Goal: Task Accomplishment & Management: Complete application form

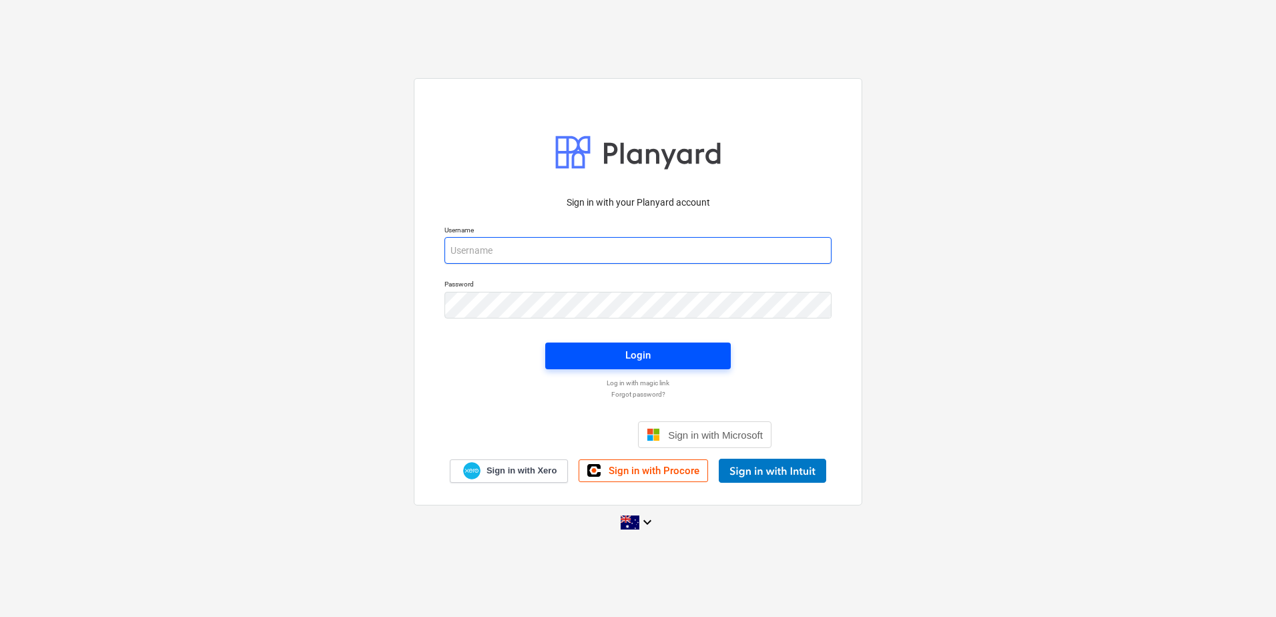
type input "[EMAIL_ADDRESS][DOMAIN_NAME]"
click at [621, 357] on span "Login" at bounding box center [638, 354] width 154 height 17
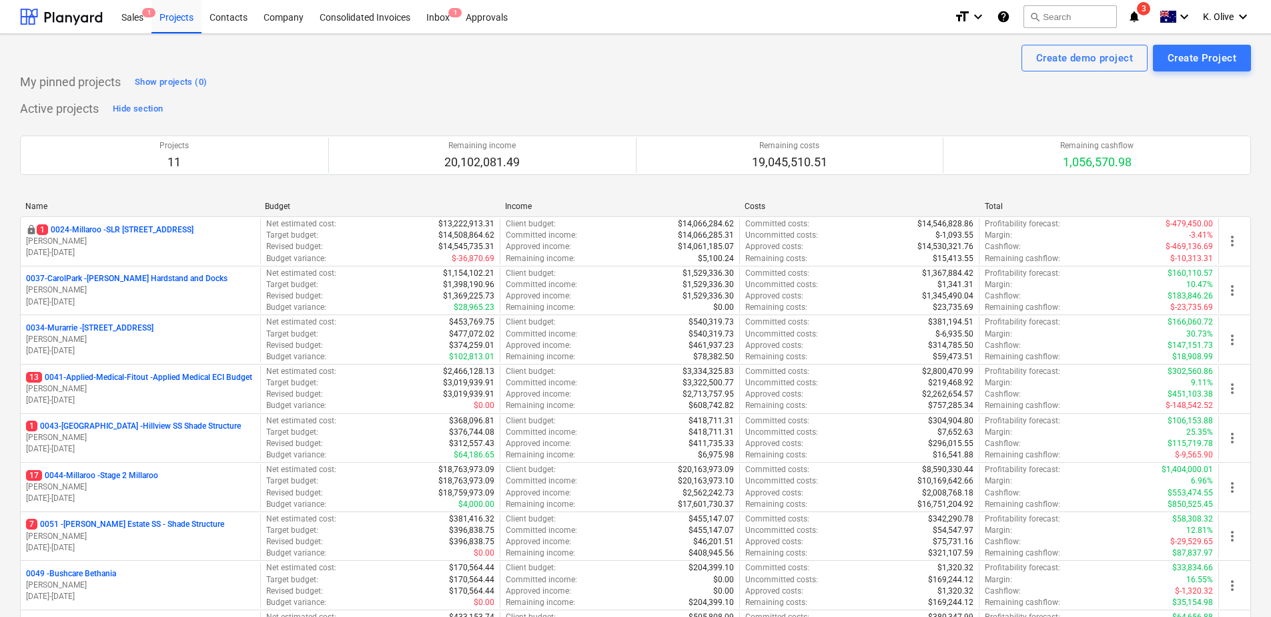
click at [1129, 18] on icon "notifications" at bounding box center [1134, 17] width 13 height 16
click at [710, 101] on div "Active projects Hide section Projects 11 Remaining income 20,102,081.49 Remaini…" at bounding box center [635, 435] width 1231 height 675
click at [435, 19] on div "Inbox 1" at bounding box center [437, 16] width 39 height 34
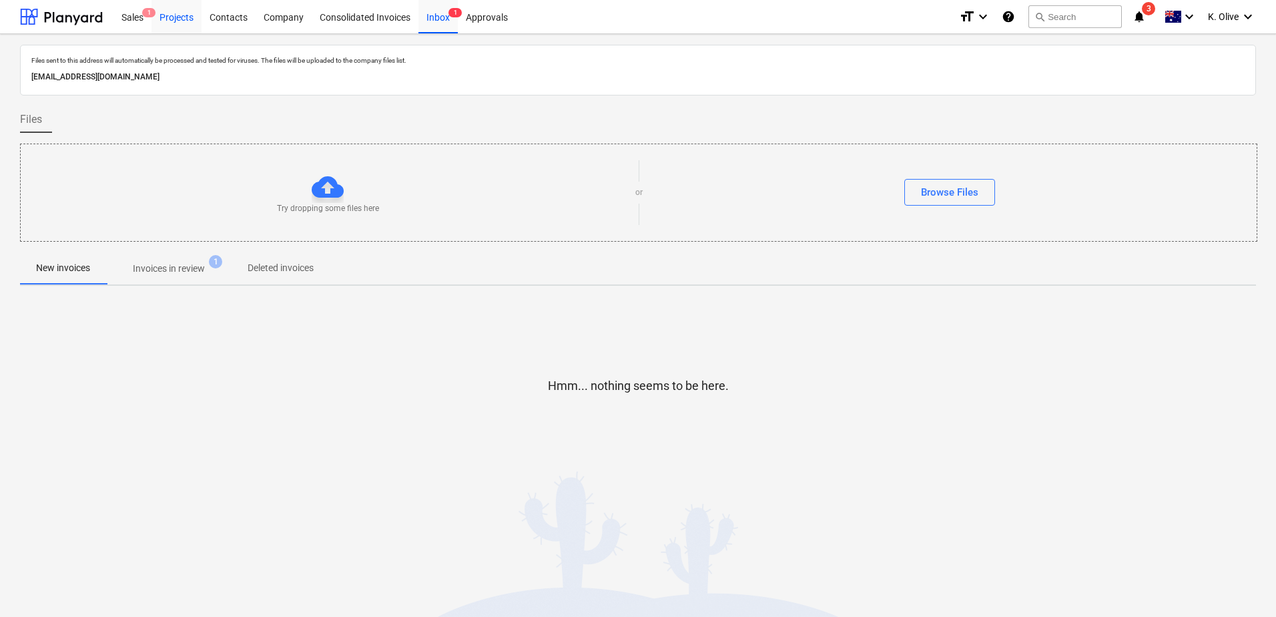
click at [164, 19] on div "Projects" at bounding box center [177, 16] width 50 height 34
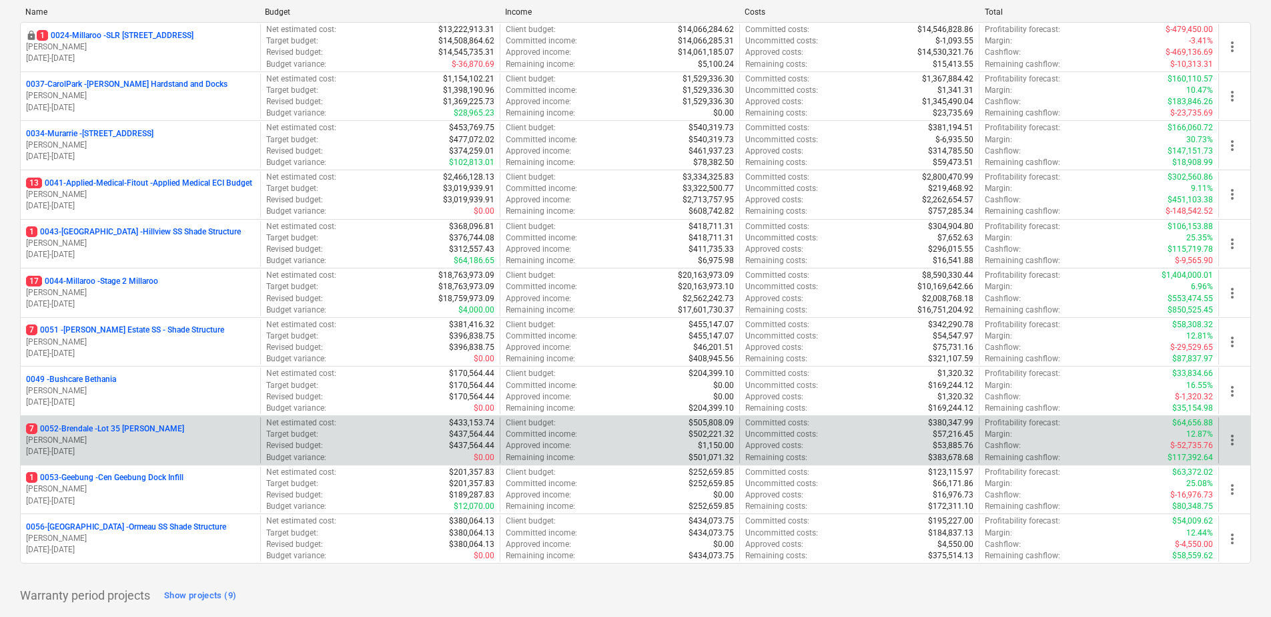
scroll to position [200, 0]
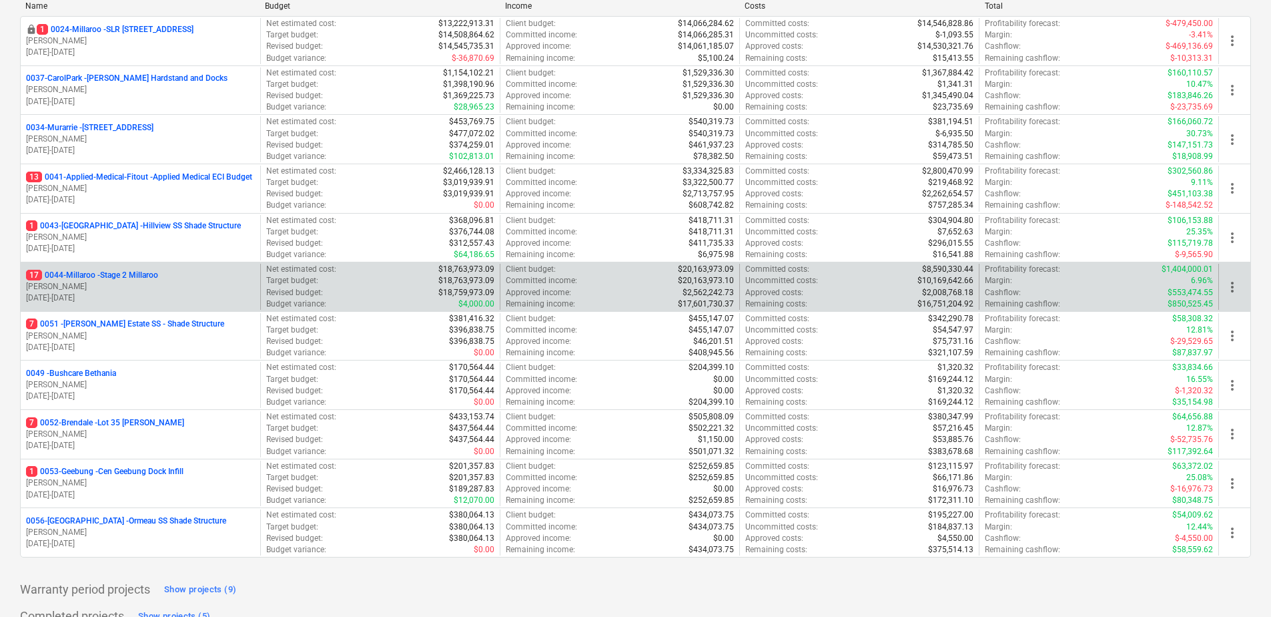
click at [117, 274] on p "17 0044-Millaroo - Stage 2 Millaroo" at bounding box center [92, 275] width 132 height 11
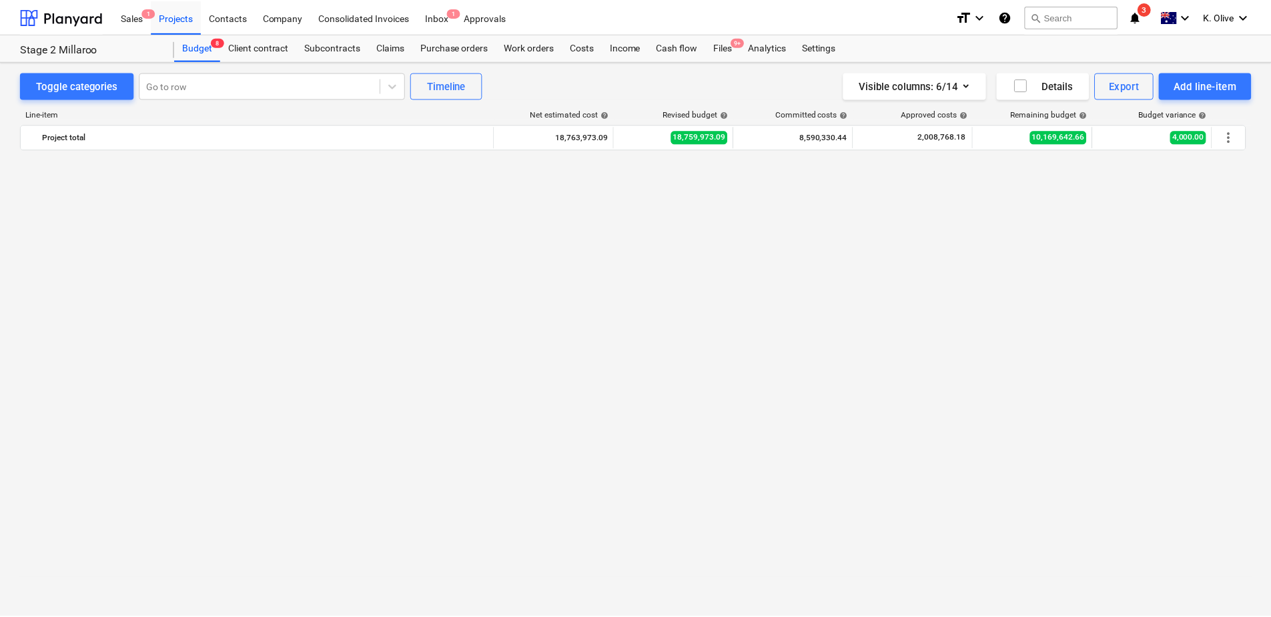
scroll to position [1001, 0]
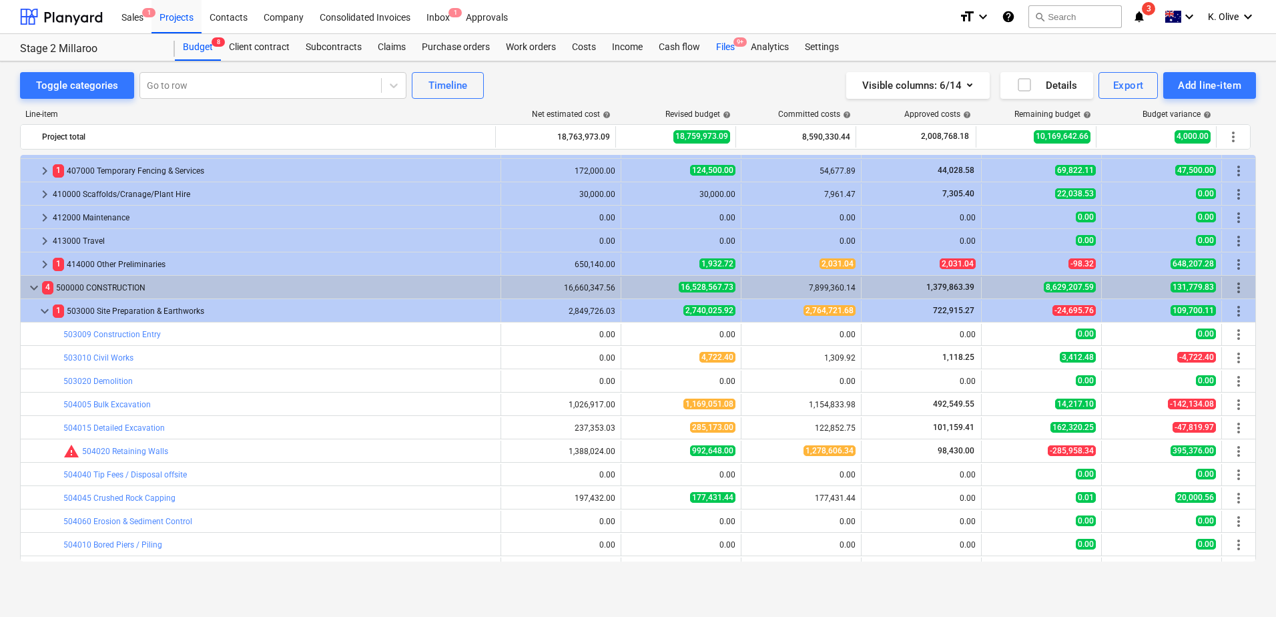
click at [716, 43] on div "Files 9+" at bounding box center [725, 47] width 35 height 27
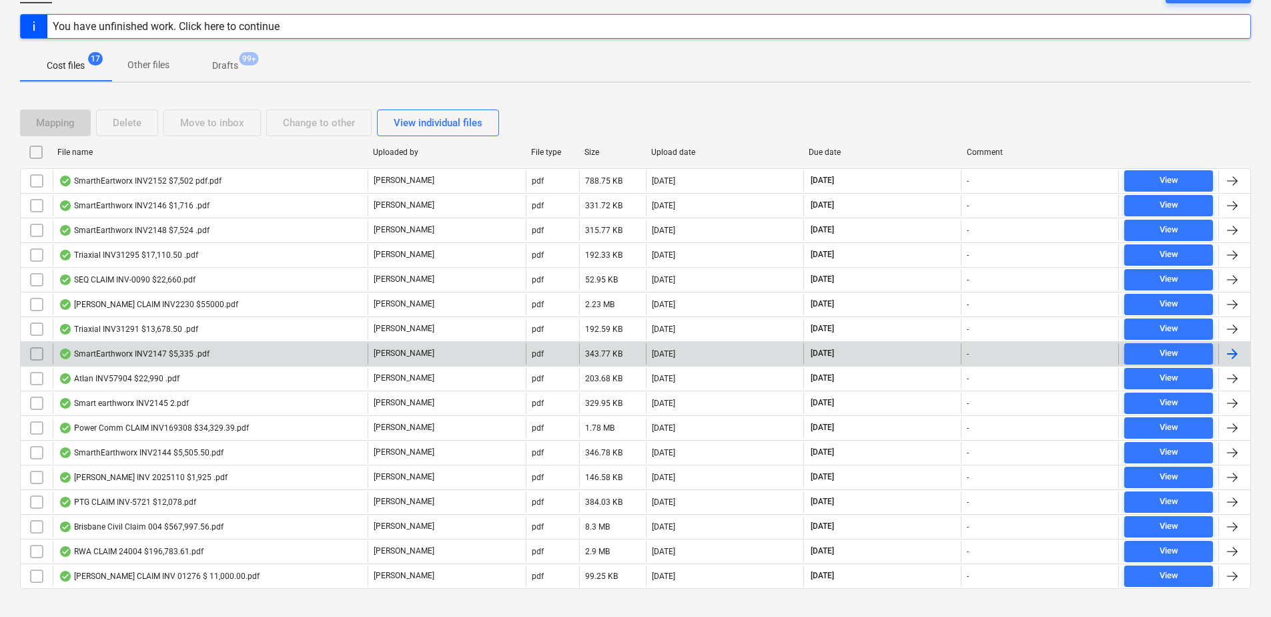
scroll to position [177, 0]
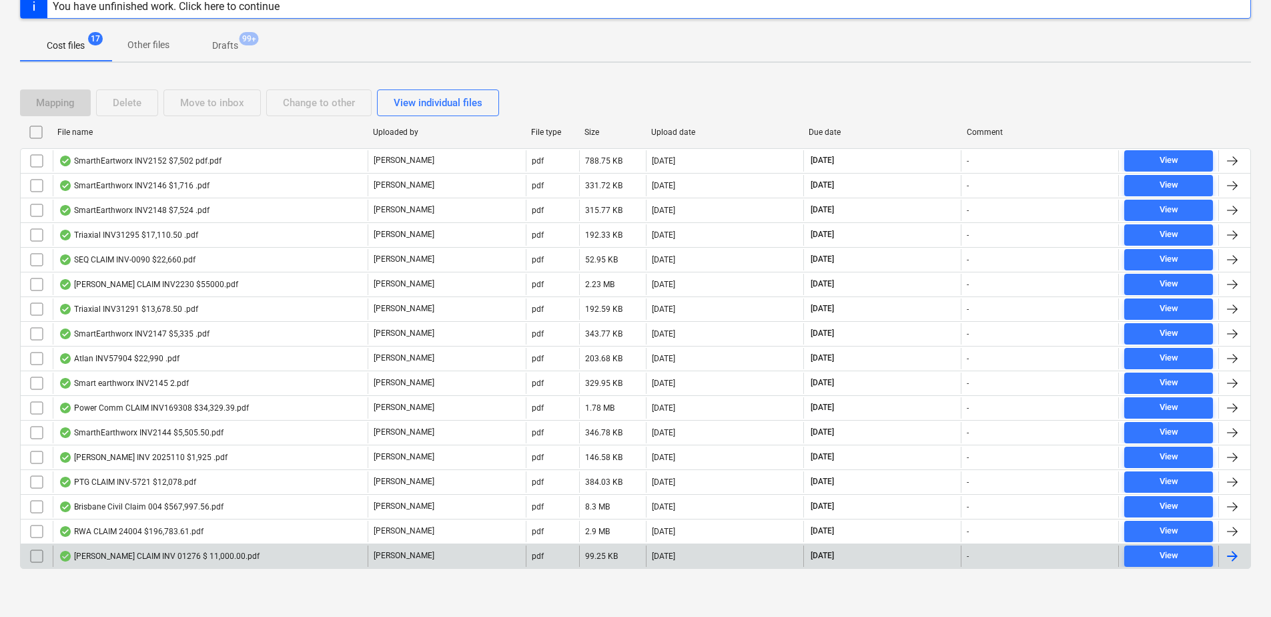
click at [113, 559] on div "[PERSON_NAME] CLAIM INV 01276 $ 11,000.00.pdf" at bounding box center [159, 556] width 201 height 11
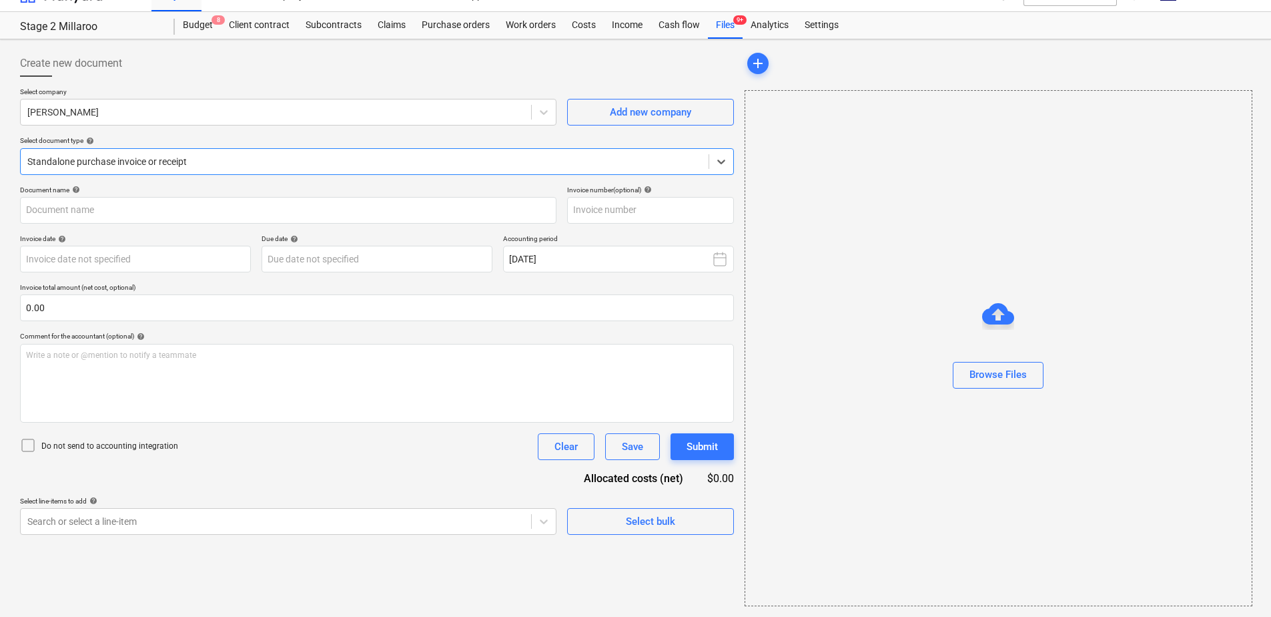
type input "1276"
type input "[DATE]"
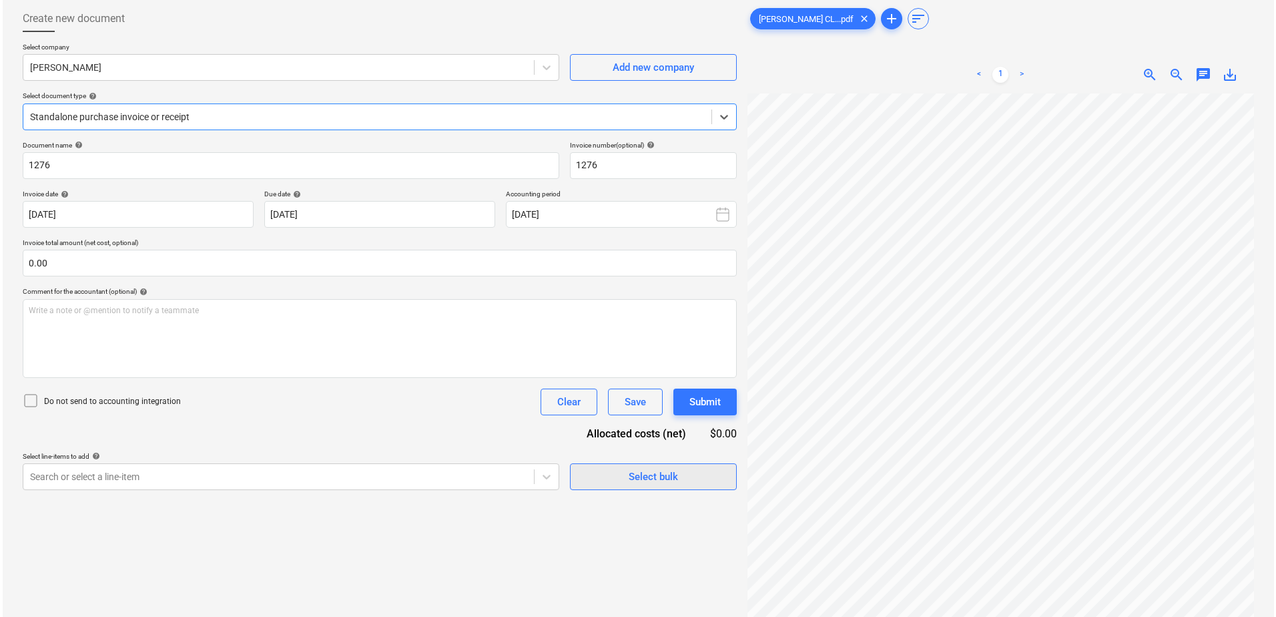
scroll to position [0, 0]
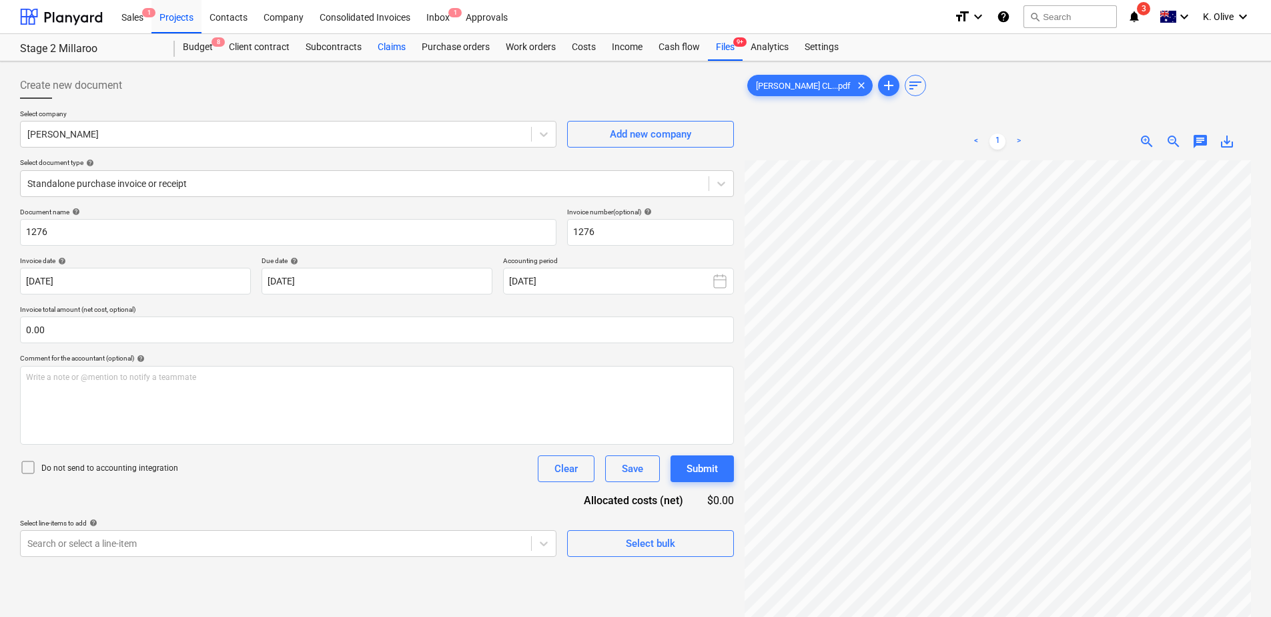
click at [395, 45] on div "Claims" at bounding box center [392, 47] width 44 height 27
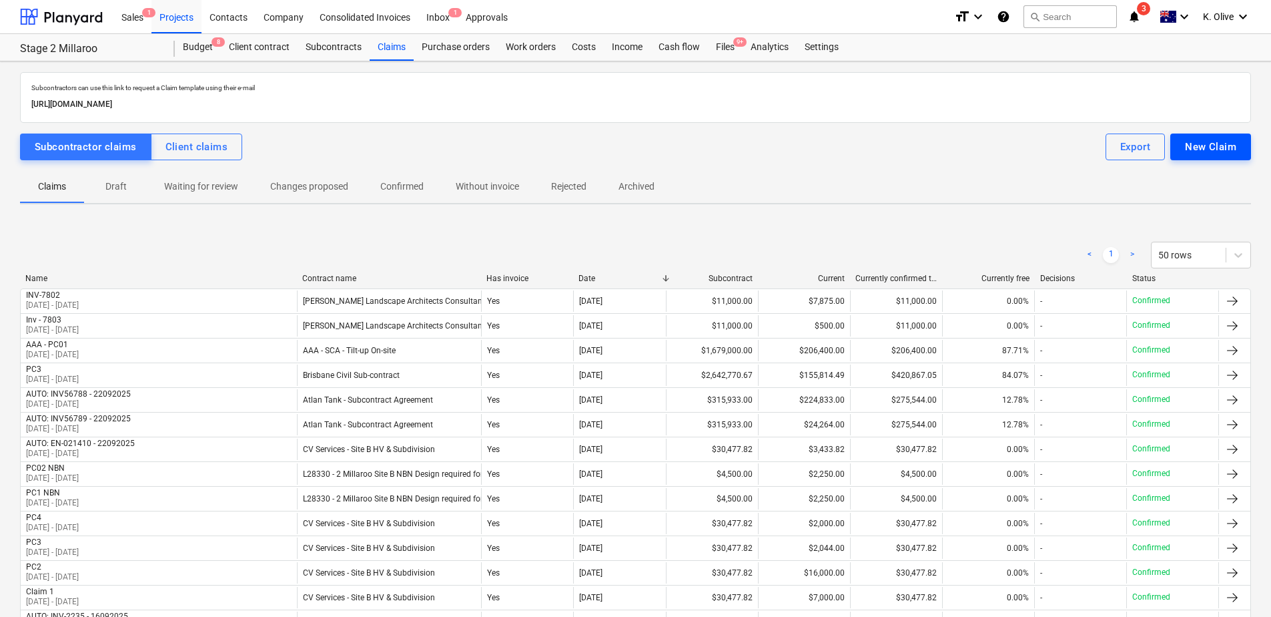
click at [1227, 148] on div "New Claim" at bounding box center [1210, 146] width 51 height 17
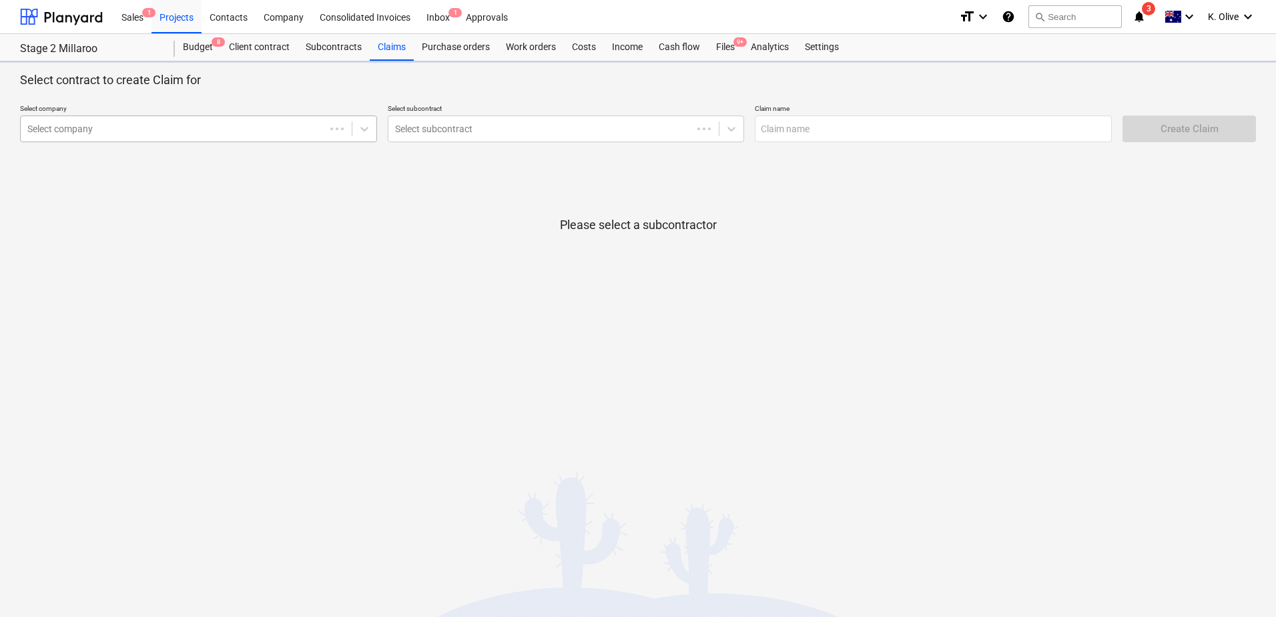
click at [271, 137] on div "Select company" at bounding box center [173, 128] width 304 height 19
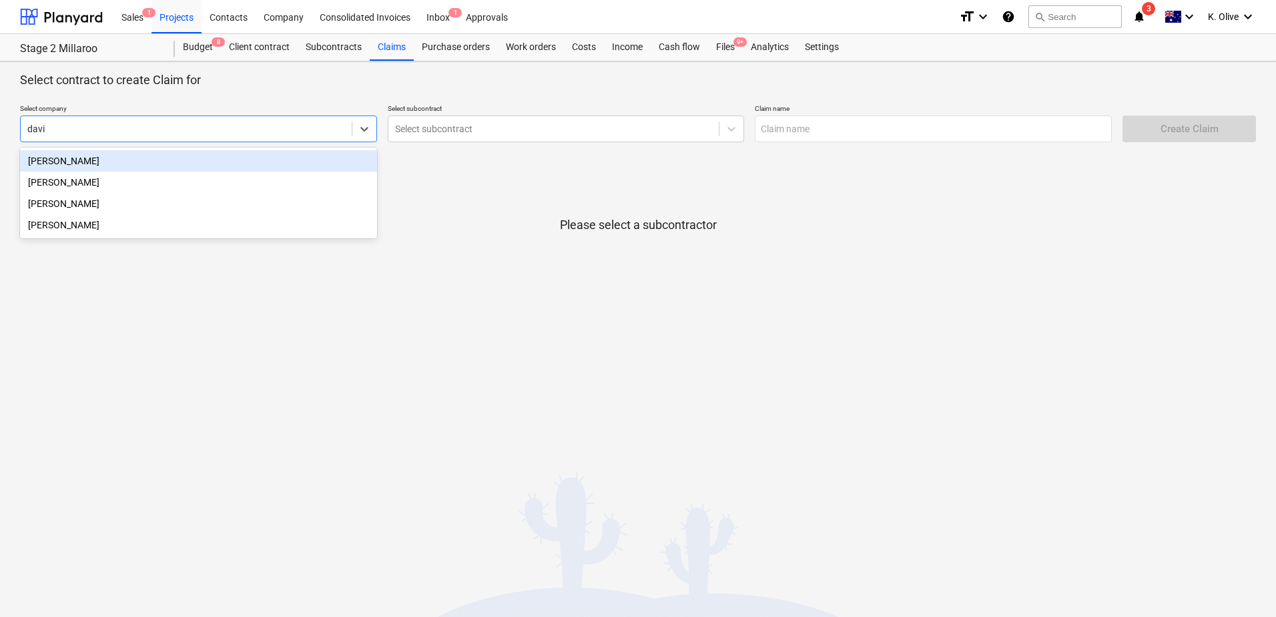
type input "[PERSON_NAME]"
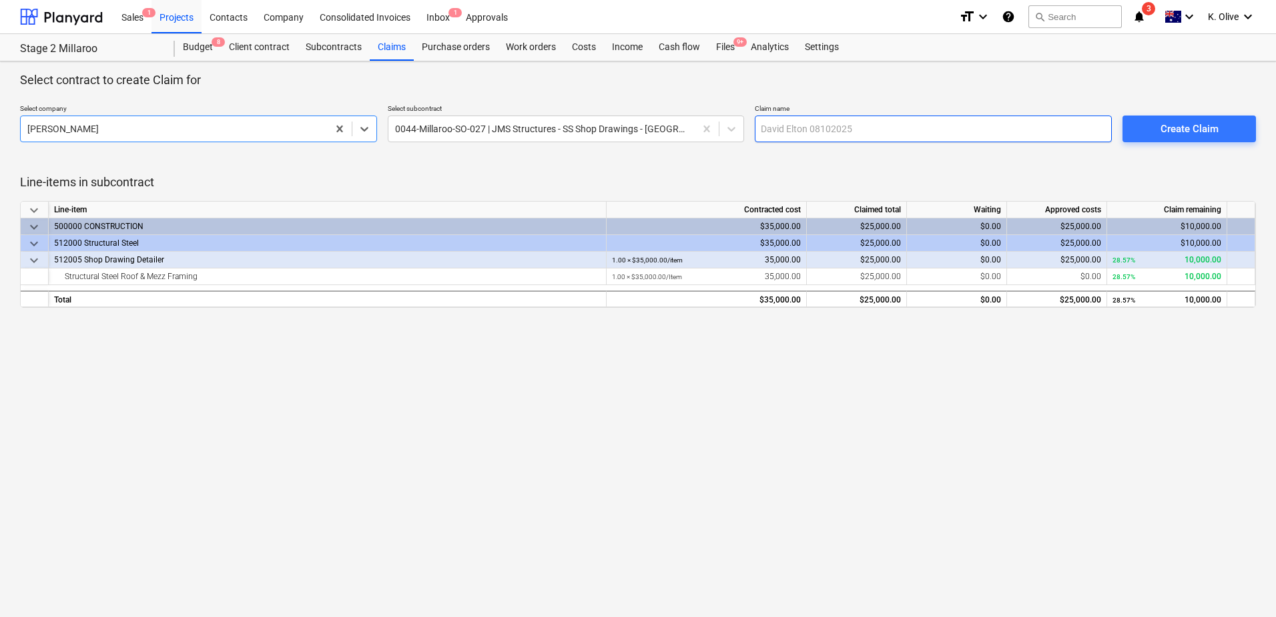
click at [887, 125] on input "text" at bounding box center [933, 128] width 357 height 27
type input "Progress Claim 2"
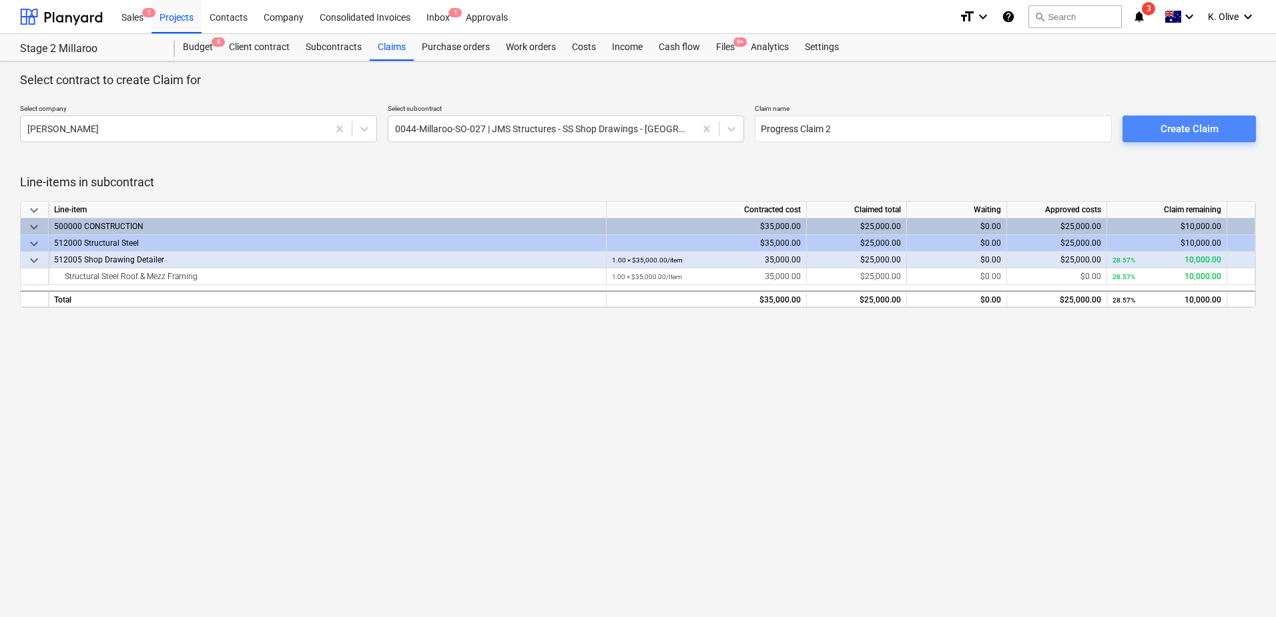
click at [1209, 128] on div "Create Claim" at bounding box center [1190, 128] width 58 height 17
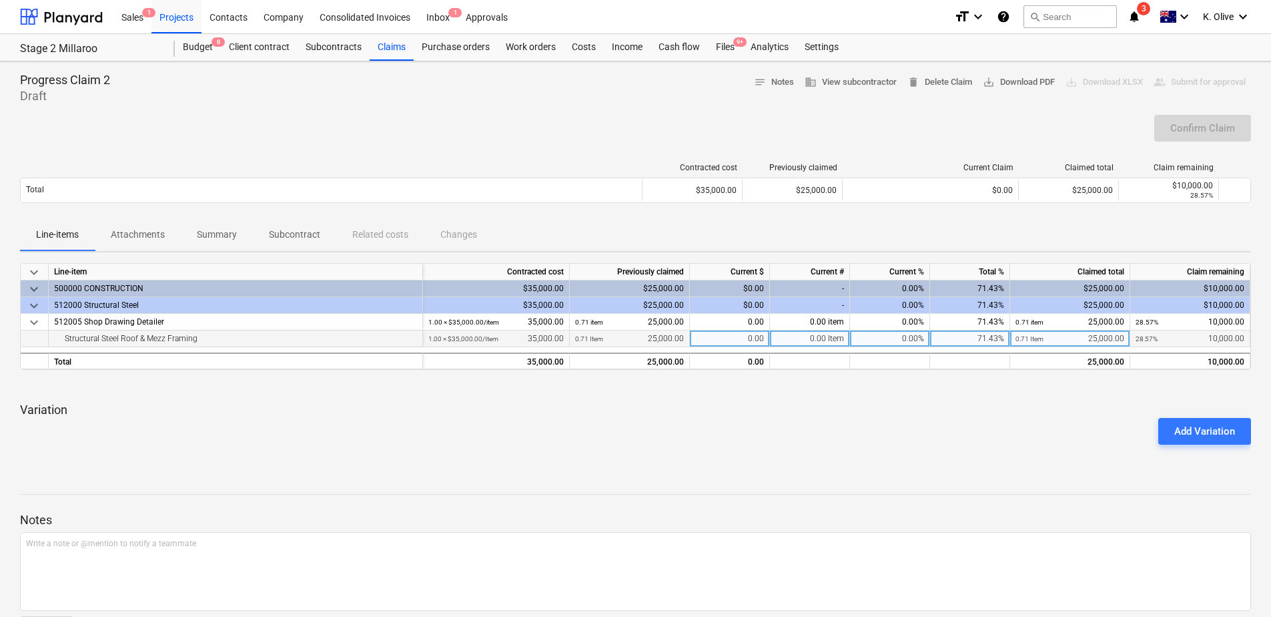
click at [798, 339] on div "0.00 Item" at bounding box center [810, 338] width 80 height 17
click at [738, 339] on div "0.00" at bounding box center [730, 338] width 80 height 17
type input "5000"
click at [751, 445] on div "Add Variation" at bounding box center [636, 430] width 1242 height 37
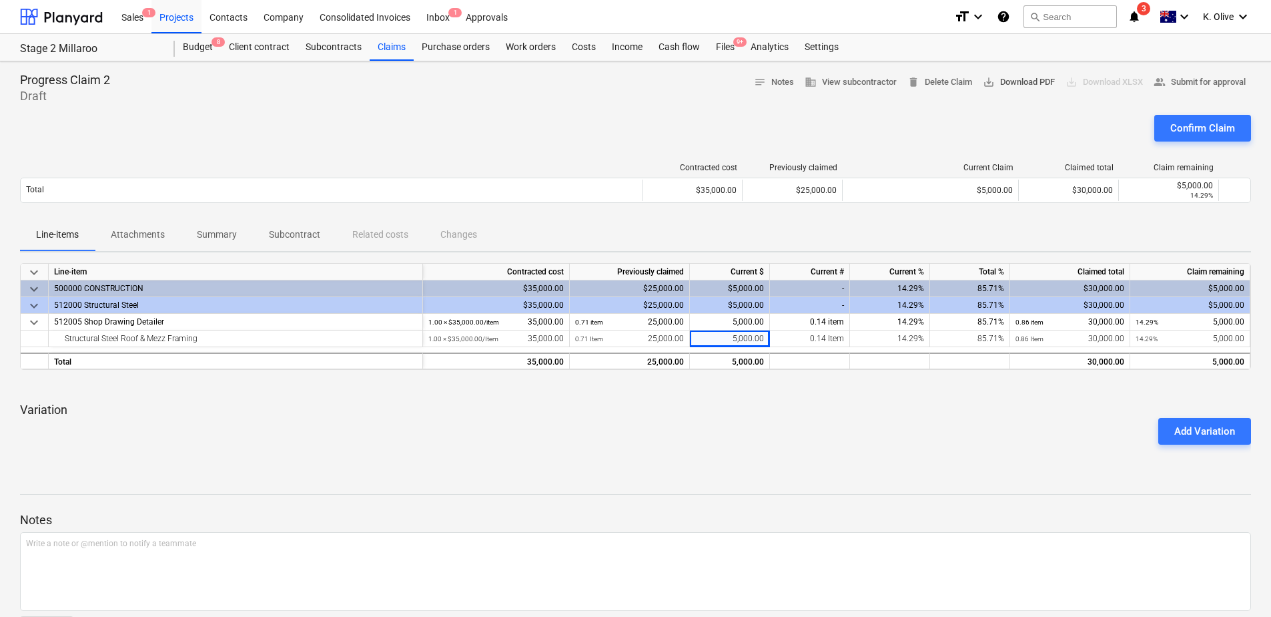
click at [1015, 81] on span "save_alt Download PDF" at bounding box center [1019, 82] width 72 height 15
click at [906, 466] on div "Progress Claim 2 Draft notes Notes business View subcontractor delete Delete Cl…" at bounding box center [635, 362] width 1271 height 603
click at [834, 481] on div at bounding box center [635, 482] width 1231 height 11
click at [570, 45] on div "Costs" at bounding box center [584, 47] width 40 height 27
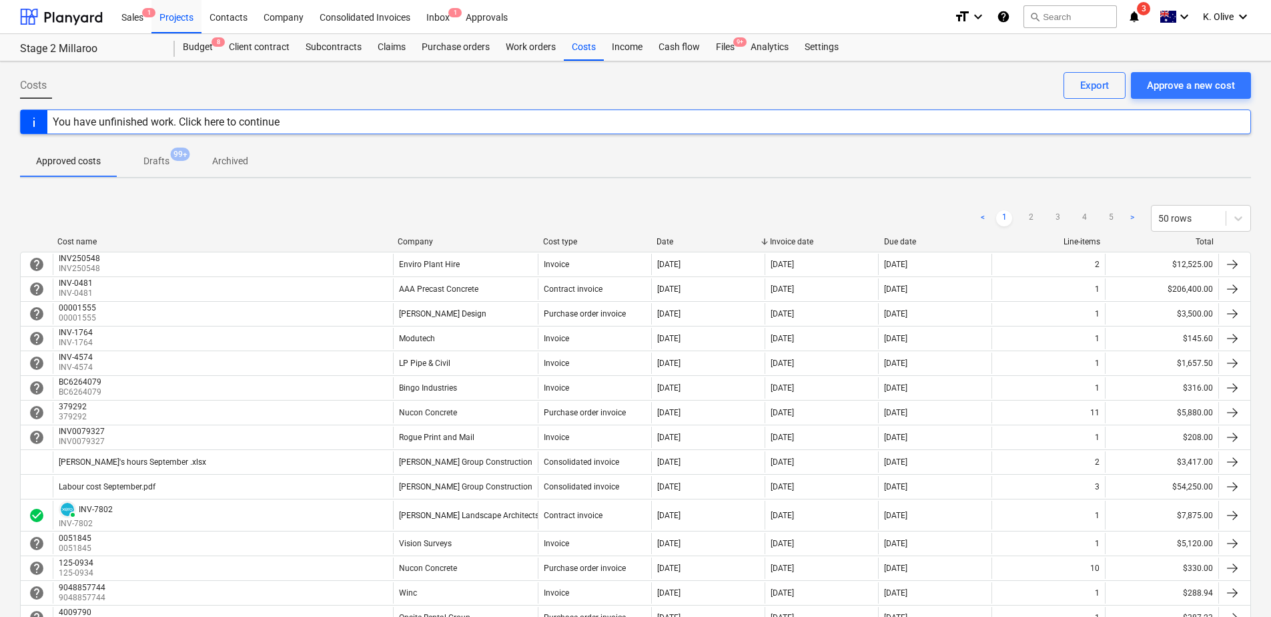
click at [421, 241] on div "Company" at bounding box center [465, 241] width 135 height 9
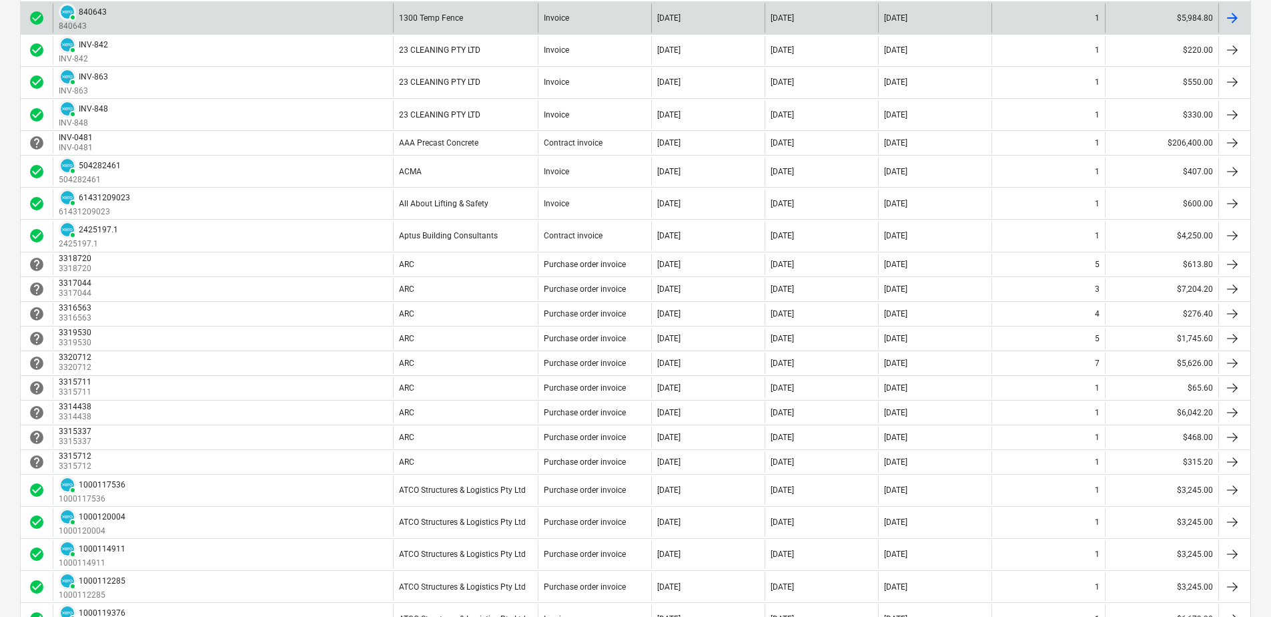
scroll to position [85, 0]
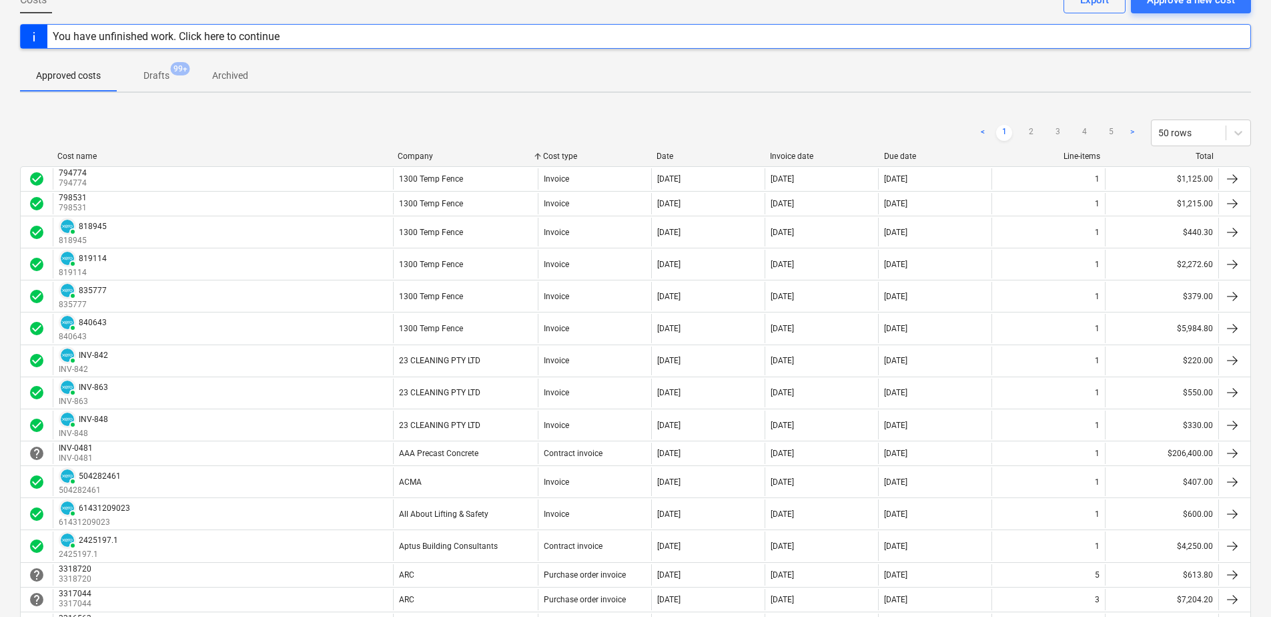
click at [428, 150] on div "< 1 2 3 4 5 > 50 rows" at bounding box center [635, 132] width 1231 height 37
click at [424, 152] on div "Company" at bounding box center [465, 156] width 135 height 9
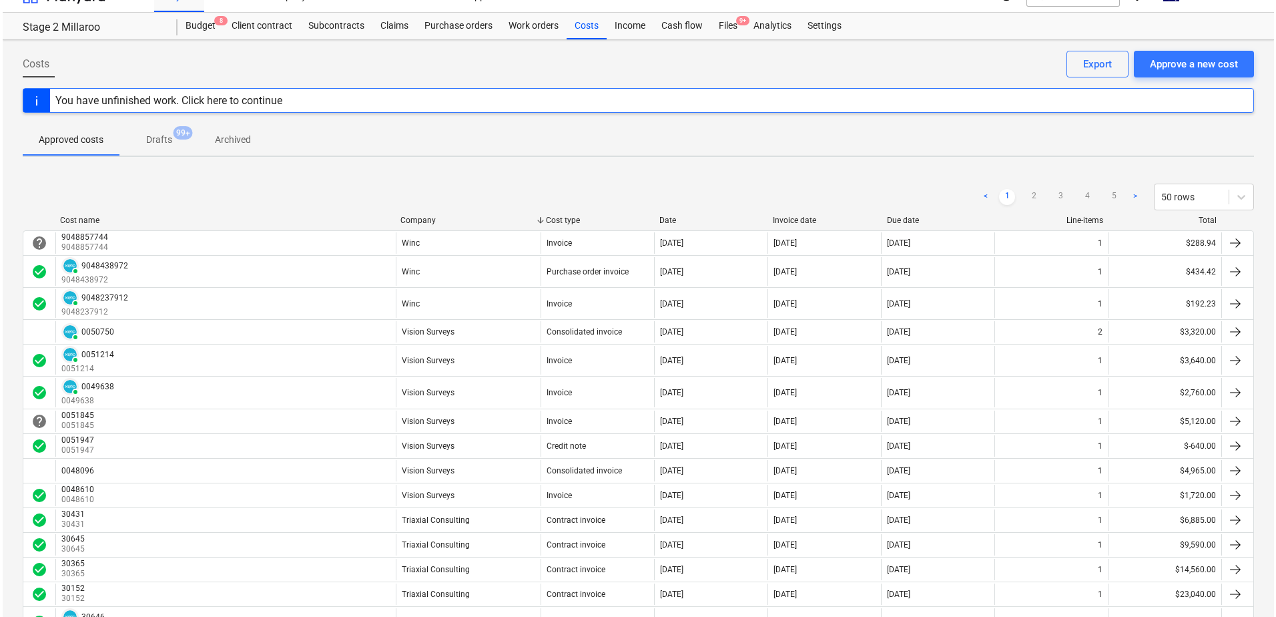
scroll to position [0, 0]
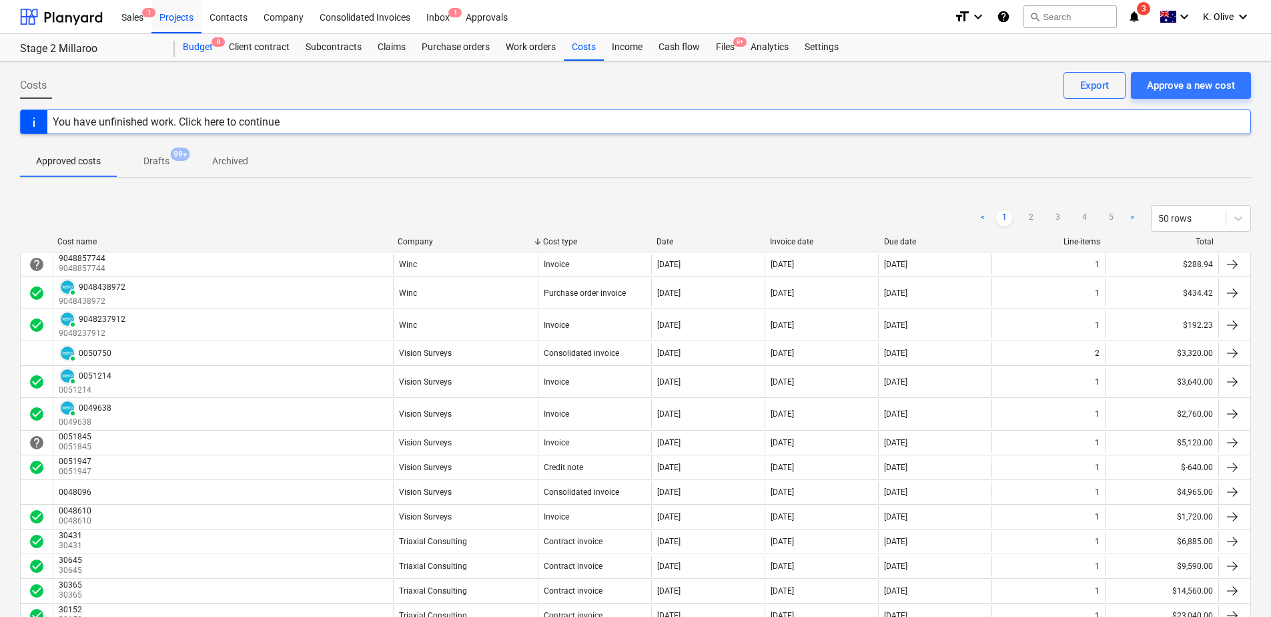
drag, startPoint x: 198, startPoint y: 47, endPoint x: 304, endPoint y: 59, distance: 107.4
click at [198, 47] on div "Budget 8" at bounding box center [198, 47] width 46 height 27
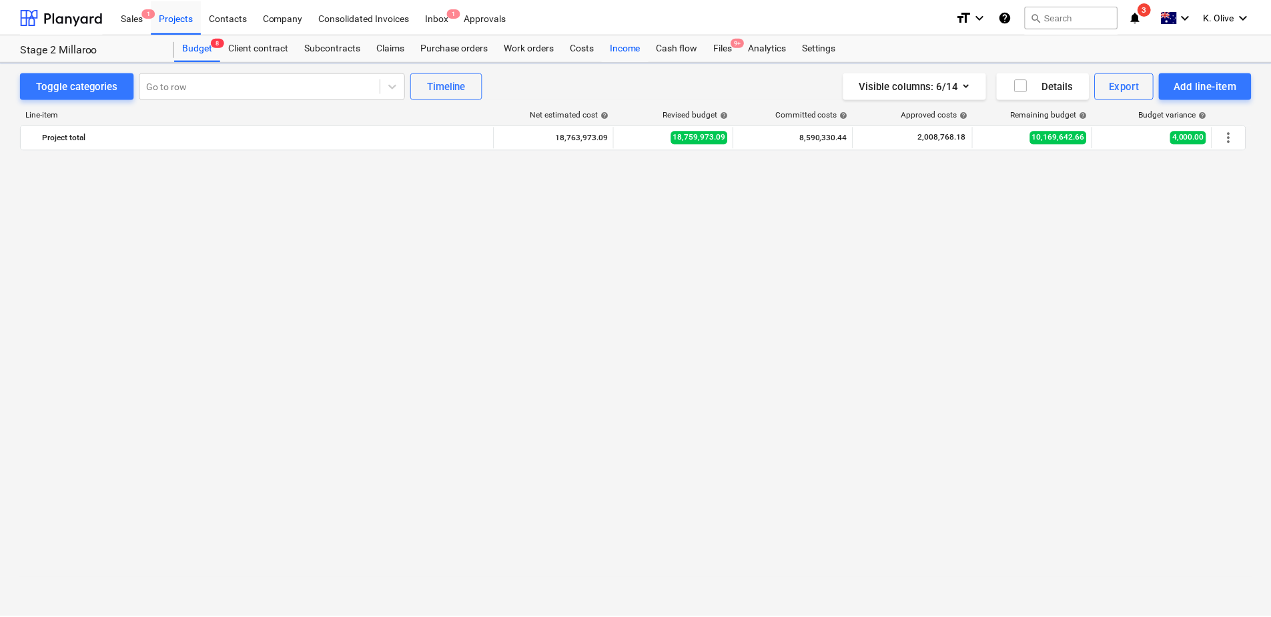
scroll to position [1001, 0]
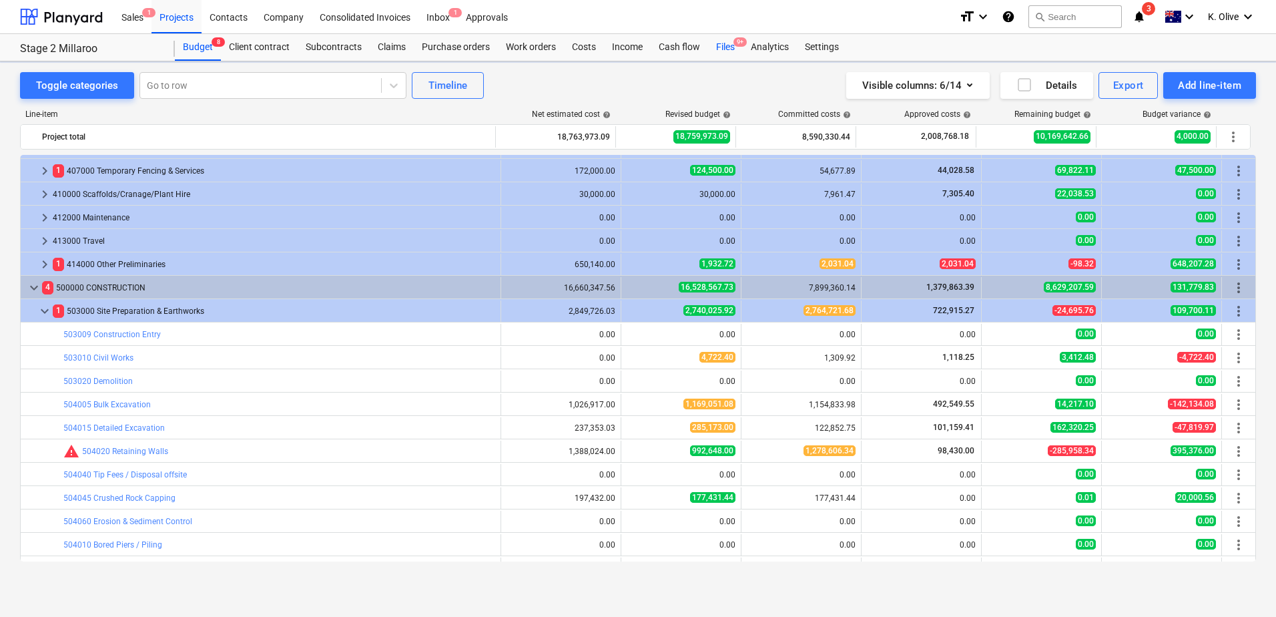
click at [717, 51] on div "Files 9+" at bounding box center [725, 47] width 35 height 27
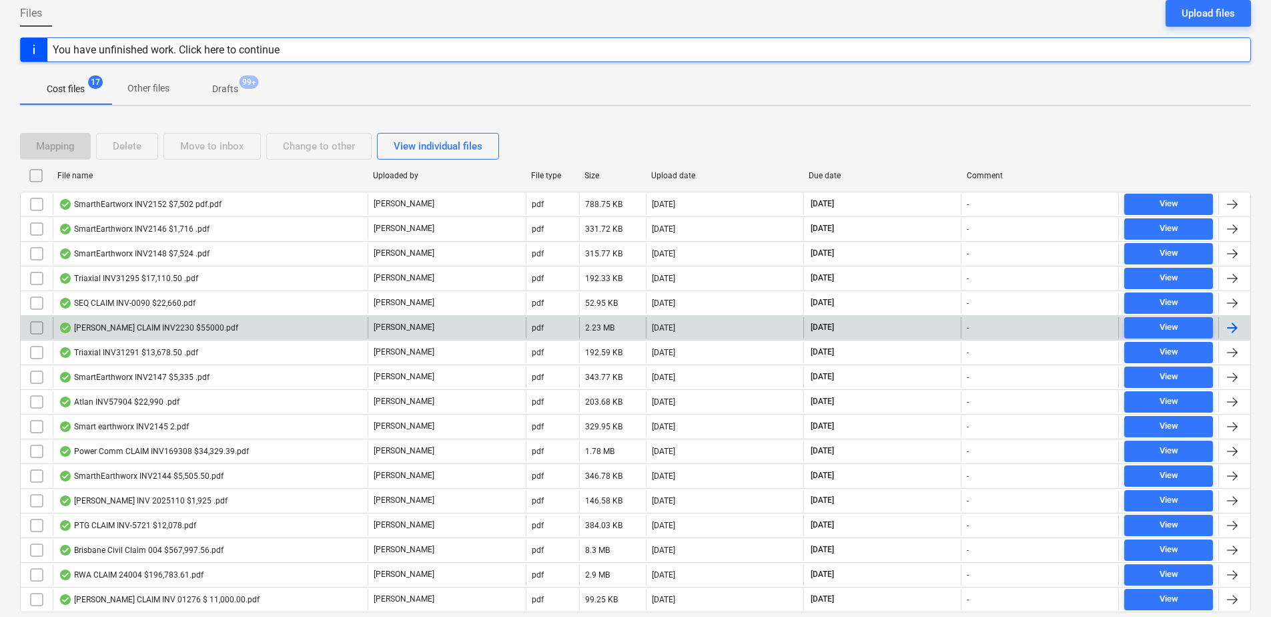
scroll to position [177, 0]
